Goal: Task Accomplishment & Management: Manage account settings

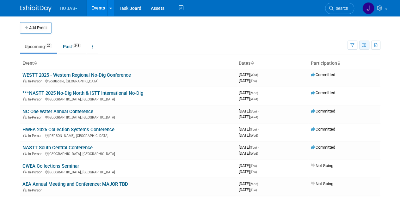
click at [366, 46] on icon "button" at bounding box center [364, 45] width 5 height 4
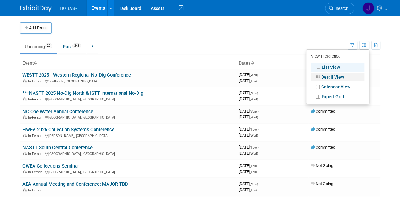
click at [336, 74] on link "Detail View" at bounding box center [337, 76] width 53 height 9
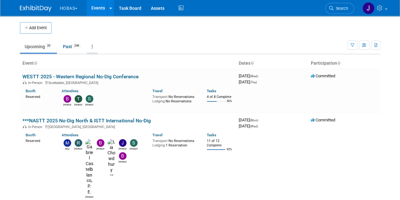
click at [92, 46] on link at bounding box center [92, 47] width 11 height 12
click at [325, 47] on ul "Upcoming 29 Past 248 All Events 277 Past and Upcoming Grouped Annually Events g…" at bounding box center [184, 47] width 328 height 14
click at [377, 46] on icon "button" at bounding box center [376, 45] width 3 height 4
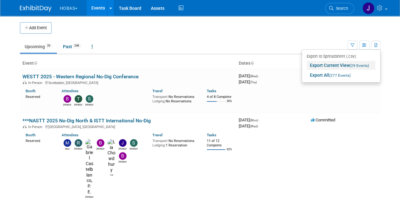
click at [326, 65] on link "Export Current View (29 Events)" at bounding box center [341, 65] width 69 height 9
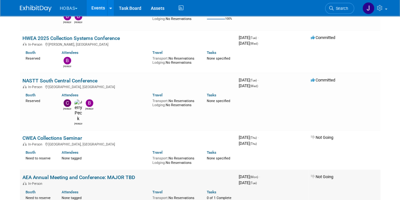
scroll to position [221, 0]
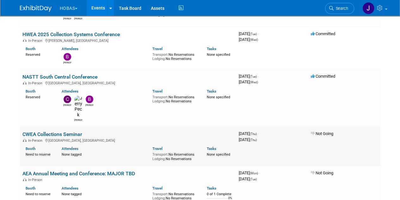
click at [70, 131] on link "CWEA Collections Seminar" at bounding box center [52, 134] width 60 height 6
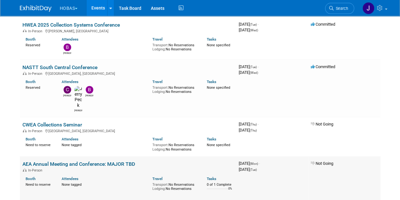
scroll to position [222, 0]
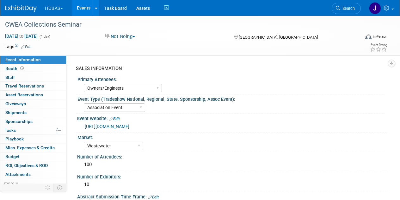
select select "Owners/Engineers"
select select "Association Event"
select select "Wastewater"
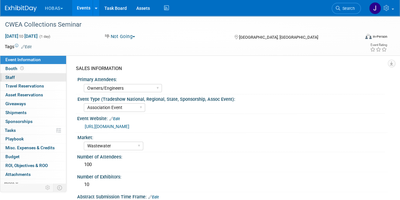
click at [18, 76] on link "0 Staff 0" at bounding box center [33, 77] width 66 height 9
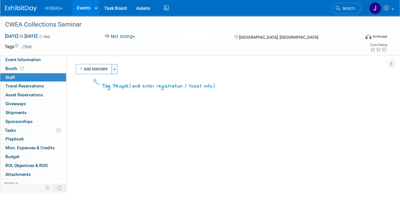
click at [116, 70] on span "button" at bounding box center [114, 69] width 3 height 1
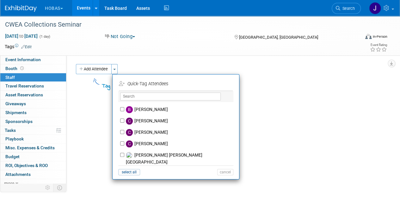
scroll to position [56, 0]
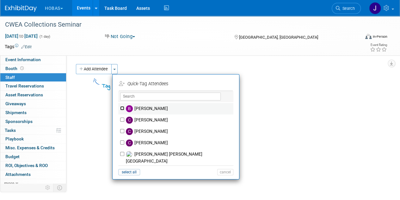
click at [122, 107] on input "[PERSON_NAME]" at bounding box center [122, 108] width 4 height 4
checkbox input "true"
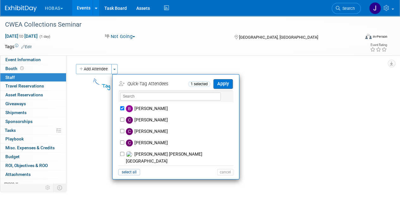
click at [224, 86] on button "Apply" at bounding box center [223, 83] width 19 height 9
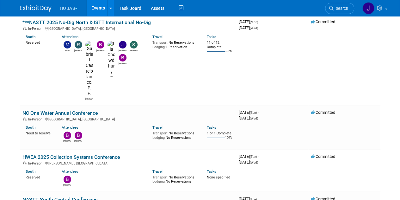
scroll to position [71, 0]
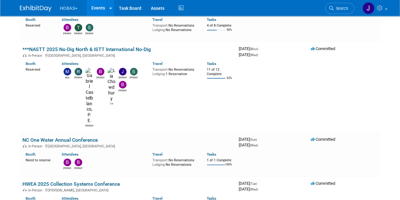
click at [68, 137] on link "NC One Water Annual Conference" at bounding box center [59, 140] width 75 height 6
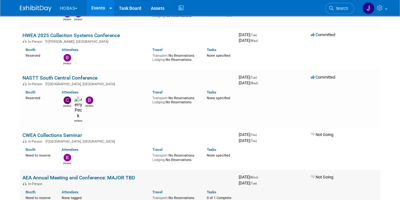
scroll to position [227, 0]
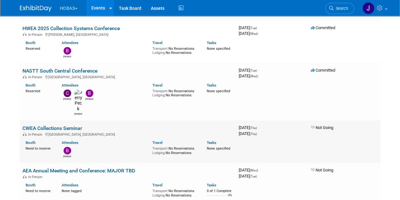
click at [78, 125] on link "CWEA Collections Seminar" at bounding box center [52, 128] width 60 height 6
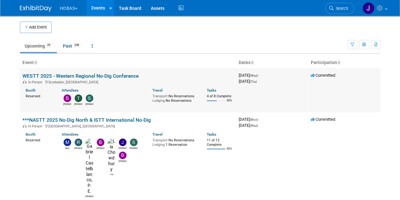
scroll to position [0, 0]
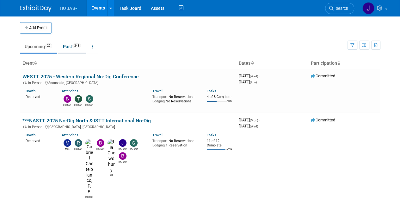
click at [67, 44] on link "Past 248" at bounding box center [72, 47] width 28 height 12
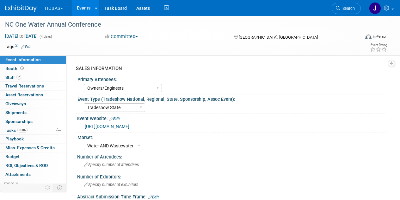
select select "Owners/Engineers"
select select "Tradeshow State"
select select "Water AND Wastewater"
select select "Attending only"
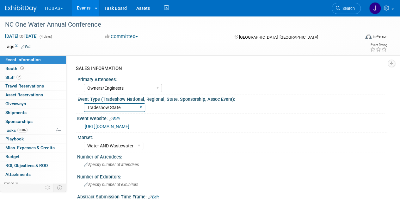
click at [116, 108] on select "Tradeshow International Tradeshow National Tradeshow Regional Tradeshow State A…" at bounding box center [114, 107] width 61 height 9
click at [285, 114] on div "Event Website: Edit" at bounding box center [232, 118] width 310 height 8
click at [30, 47] on link "Edit" at bounding box center [26, 47] width 10 height 4
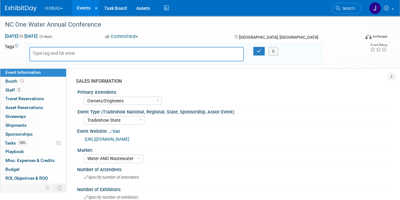
click at [256, 81] on div "SALES INFORMATION" at bounding box center [229, 81] width 307 height 7
click at [273, 54] on button "X" at bounding box center [274, 51] width 10 height 9
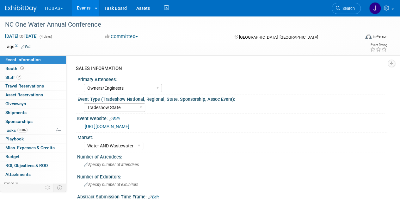
click at [17, 58] on span "Event Information" at bounding box center [22, 59] width 35 height 5
select select "Owners/Engineers"
select select "Tradeshow State"
select select "Water AND Wastewater"
select select "Attending only"
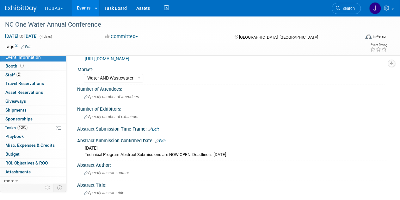
scroll to position [74, 0]
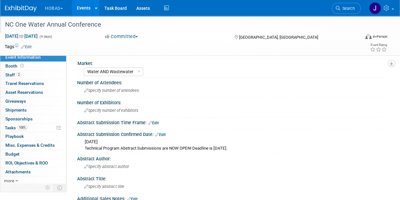
click at [40, 25] on div "NC One Water Annual Conference" at bounding box center [179, 24] width 352 height 11
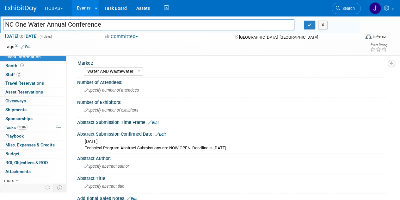
scroll to position [2, 0]
click at [6, 23] on input "NC One Water Annual Conference" at bounding box center [149, 24] width 292 height 11
type input "WALK - NC One Water Annual Conference"
click at [182, 79] on div "Number of Attendees:" at bounding box center [232, 82] width 310 height 8
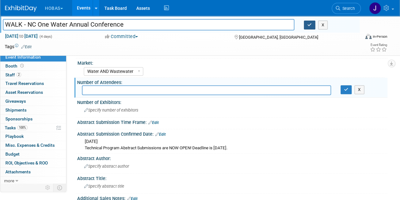
click at [309, 25] on icon "button" at bounding box center [310, 25] width 4 height 4
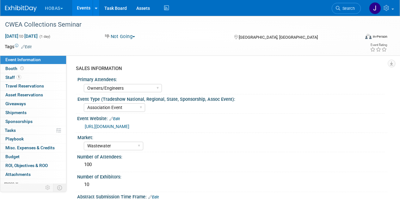
select select "Owners/Engineers"
select select "Association Event"
select select "Wastewater"
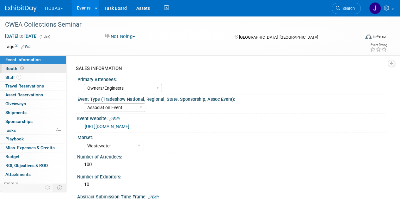
click at [20, 69] on icon at bounding box center [21, 67] width 3 height 3
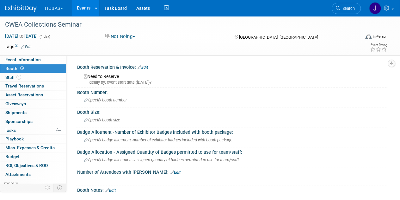
click at [143, 68] on link "Edit" at bounding box center [143, 67] width 10 height 4
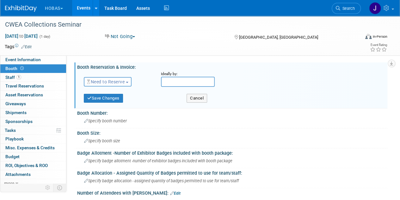
click at [102, 82] on span "Need to Reserve" at bounding box center [106, 81] width 38 height 5
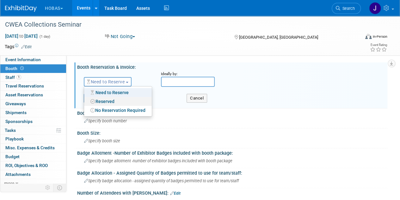
click at [102, 99] on link "Reserved" at bounding box center [118, 101] width 68 height 9
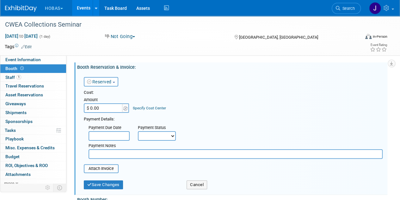
click at [99, 109] on input "$ 0.00" at bounding box center [104, 107] width 40 height 9
type input "$ 300.00"
click at [232, 105] on div "Cost: Amount $ 300.00 Specify Cost Center Cost Center -- Not Specified --" at bounding box center [233, 101] width 299 height 23
click at [108, 186] on button "Save Changes" at bounding box center [103, 184] width 39 height 9
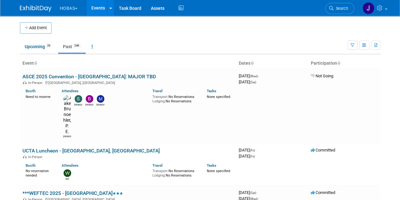
click at [34, 62] on th "Event" at bounding box center [128, 63] width 216 height 11
click at [37, 62] on icon at bounding box center [35, 63] width 3 height 4
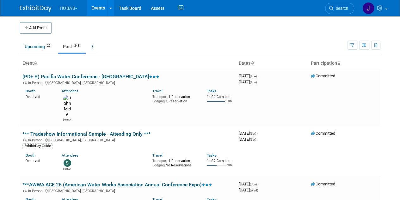
click at [83, 45] on link "Past 248" at bounding box center [72, 47] width 28 height 12
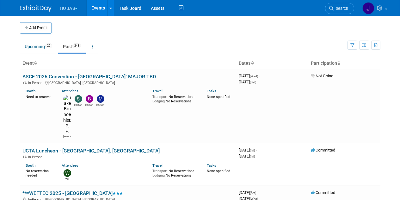
click at [73, 47] on link "Past 248" at bounding box center [72, 47] width 28 height 12
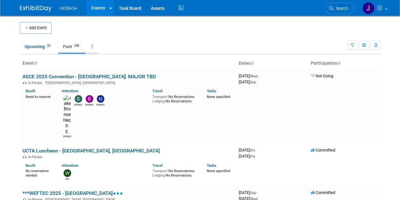
click at [93, 46] on icon at bounding box center [92, 46] width 1 height 4
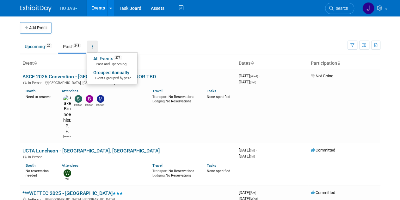
click at [42, 62] on th "Event" at bounding box center [128, 63] width 216 height 11
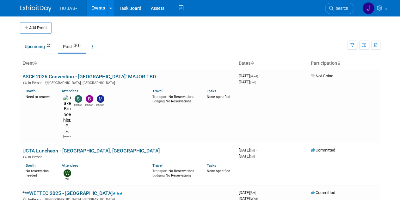
click at [71, 46] on link "Past 248" at bounding box center [72, 47] width 28 height 12
click at [353, 47] on icon "button" at bounding box center [353, 45] width 4 height 4
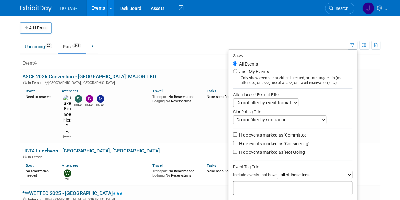
click at [113, 40] on ul "Upcoming 29 Past 248 All Events 277 Past and Upcoming Grouped Annually Events g…" at bounding box center [184, 47] width 328 height 14
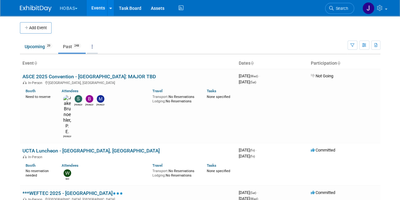
click at [97, 46] on link at bounding box center [92, 47] width 11 height 12
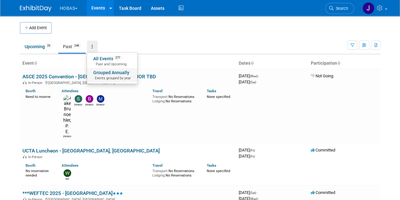
click at [103, 74] on link "Grouped Annually Events grouped by year" at bounding box center [112, 75] width 50 height 14
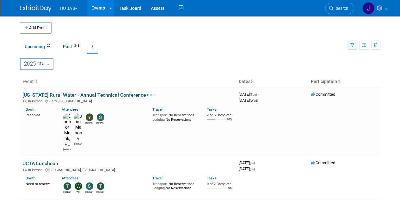
click at [352, 45] on icon "button" at bounding box center [353, 45] width 4 height 4
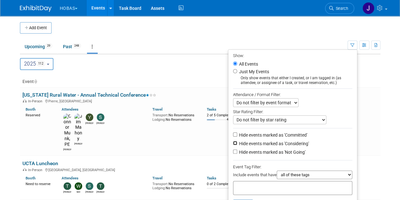
click at [233, 143] on input "Hide events marked as 'Considering'" at bounding box center [235, 143] width 4 height 4
checkbox input "true"
click at [233, 150] on input "Hide events marked as 'Not Going'" at bounding box center [235, 151] width 4 height 4
checkbox input "true"
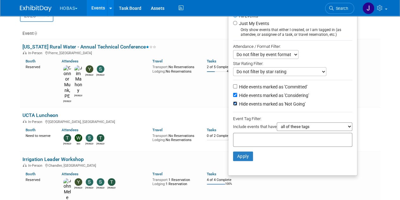
scroll to position [41, 0]
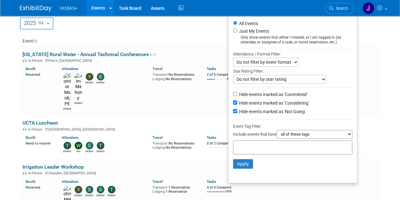
click at [287, 135] on select "all of these tags any one of these tags only and exactly these specific tags" at bounding box center [315, 134] width 76 height 9
click at [234, 162] on button "Apply" at bounding box center [243, 163] width 20 height 9
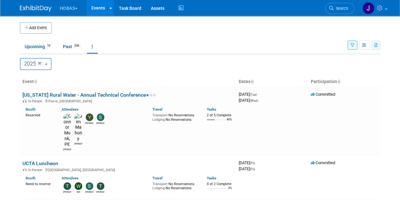
click at [376, 46] on icon "button" at bounding box center [376, 45] width 3 height 4
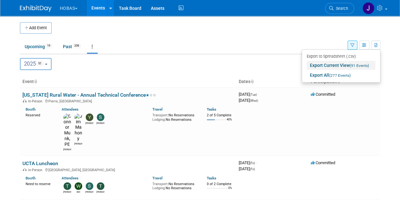
click at [324, 64] on link "Export Current View (91 Events)" at bounding box center [341, 65] width 69 height 9
